Goal: Find specific page/section: Find specific page/section

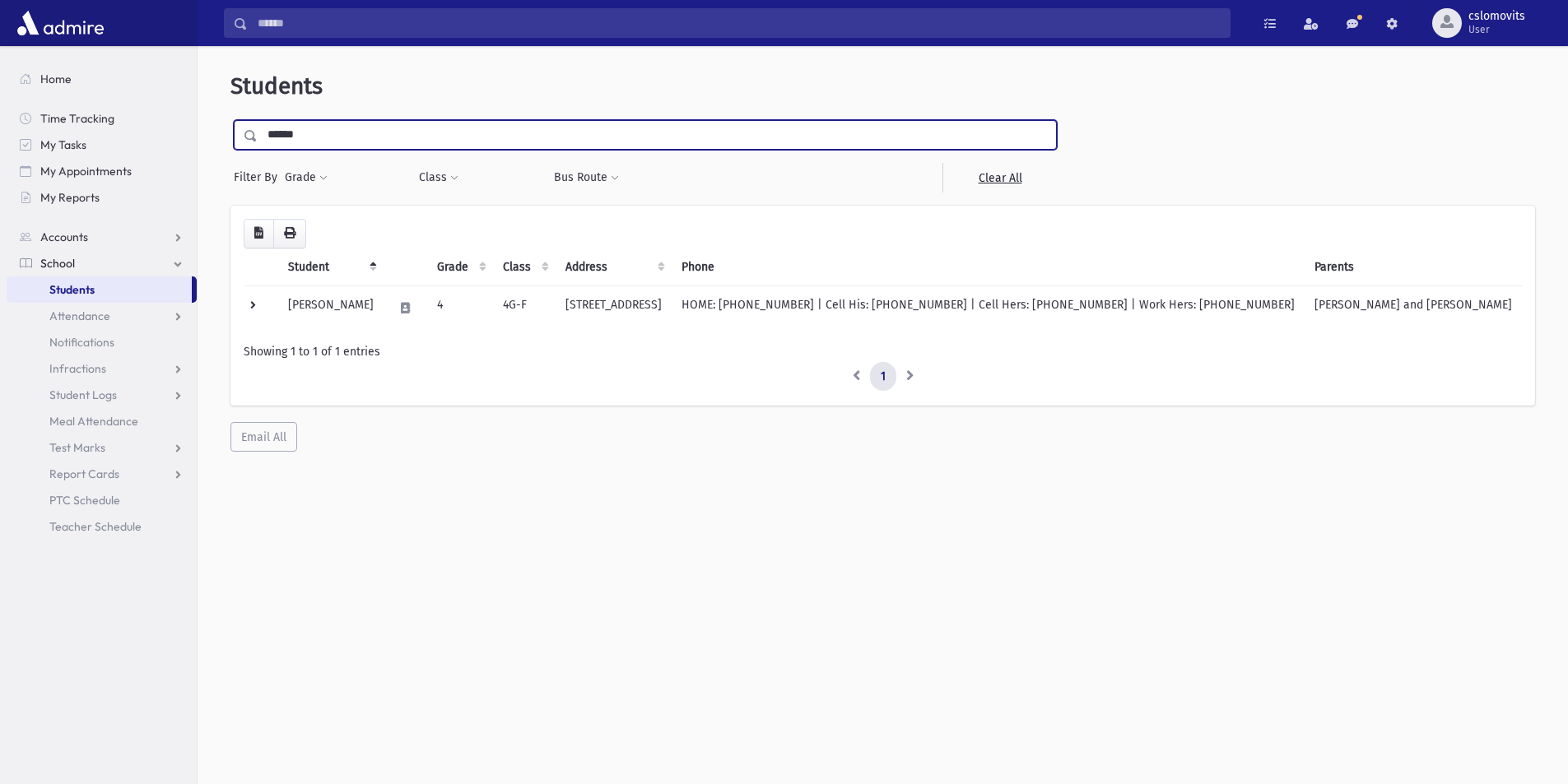
type input "******"
click at [230, 120] on input "submit" at bounding box center [253, 131] width 46 height 23
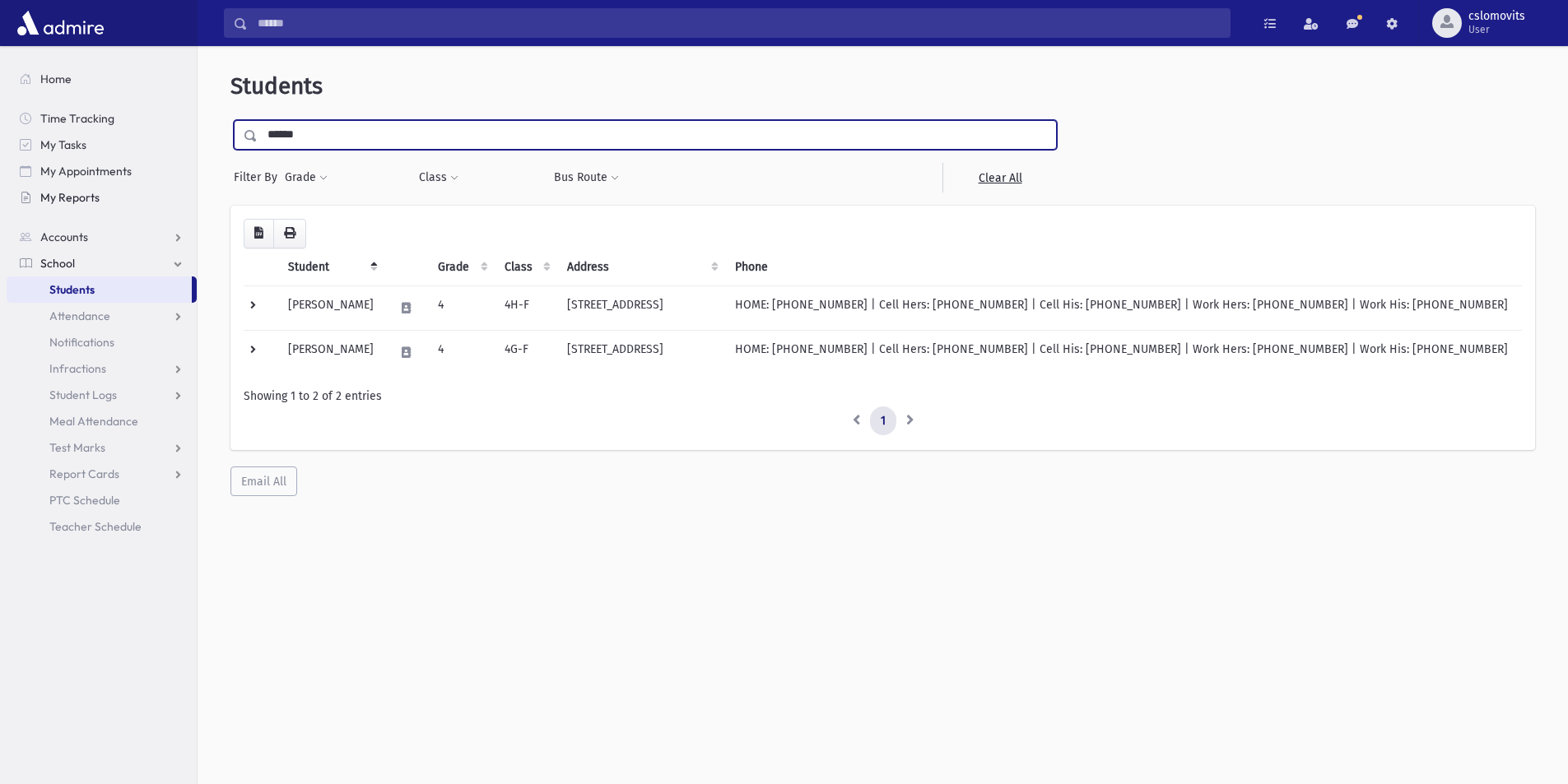
drag, startPoint x: 317, startPoint y: 137, endPoint x: 181, endPoint y: 188, distance: 145.2
click at [177, 190] on div "Search Results Students" at bounding box center [784, 414] width 1568 height 828
